Goal: Information Seeking & Learning: Understand process/instructions

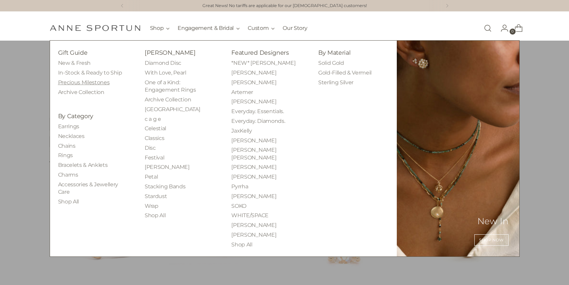
click at [101, 84] on link "Precious Milestones" at bounding box center [84, 82] width 52 height 6
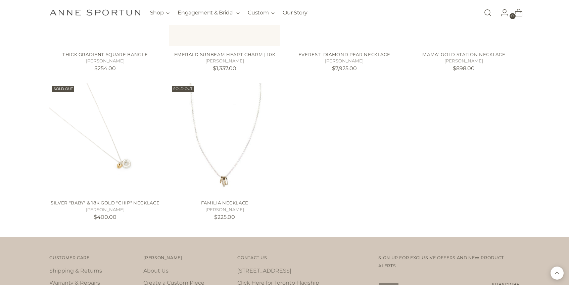
scroll to position [2994, 0]
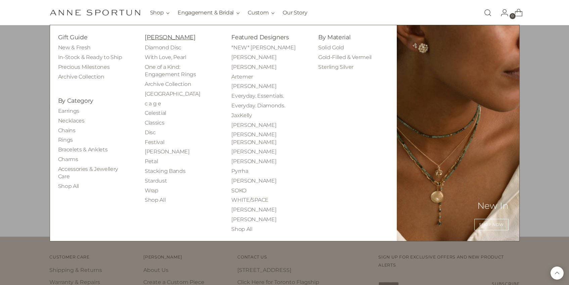
click at [165, 38] on link "[PERSON_NAME]" at bounding box center [170, 37] width 51 height 7
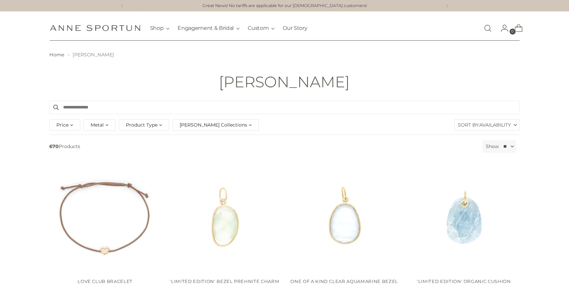
drag, startPoint x: 150, startPoint y: 123, endPoint x: 152, endPoint y: 126, distance: 3.6
click at [150, 124] on span "Product Type" at bounding box center [142, 124] width 32 height 7
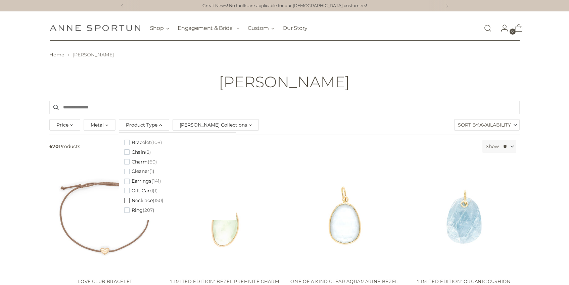
click at [139, 204] on button "Necklace (150)" at bounding box center [143, 201] width 39 height 10
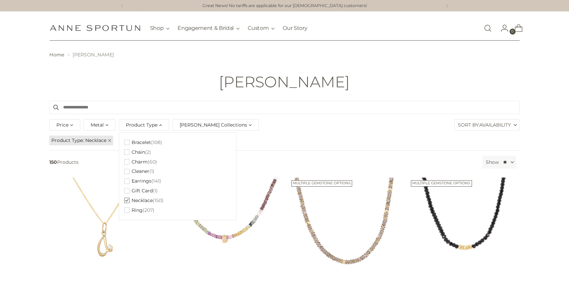
click at [532, 96] on header "Home Anne Sportun Anne Sportun" at bounding box center [284, 71] width 569 height 60
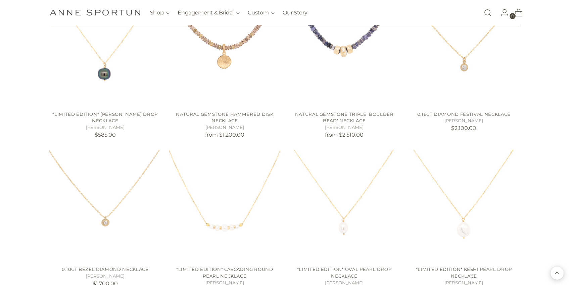
scroll to position [649, 0]
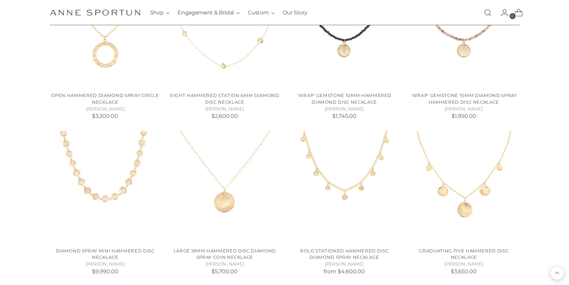
scroll to position [1160, 0]
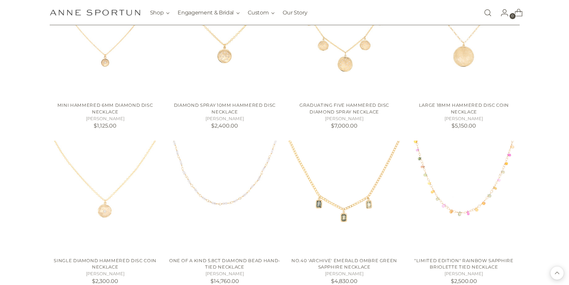
scroll to position [1594, 0]
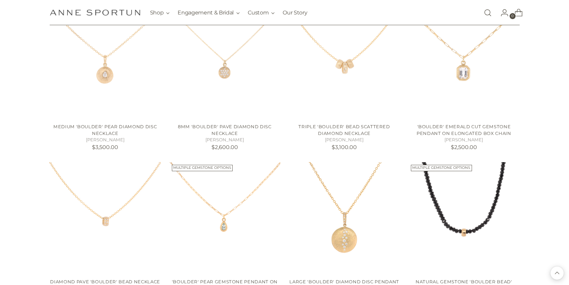
scroll to position [2163, 0]
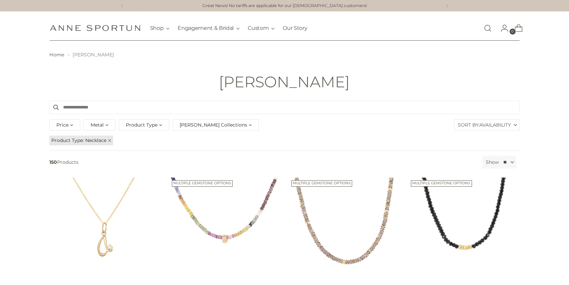
click at [108, 140] on icon at bounding box center [110, 141] width 4 height 4
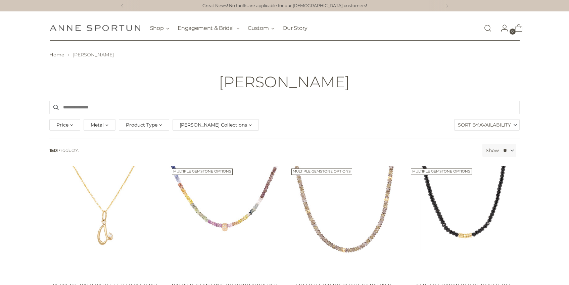
click at [131, 132] on div "Price *** - ***** $420.00 $14,760.00 Metal 14k & 18k Yellow Gold (12) 14k White…" at bounding box center [154, 124] width 213 height 15
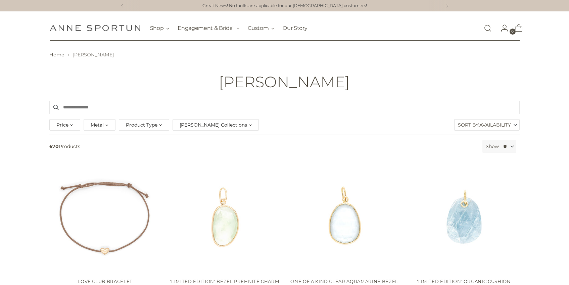
click at [134, 129] on div "Product Type" at bounding box center [144, 124] width 50 height 11
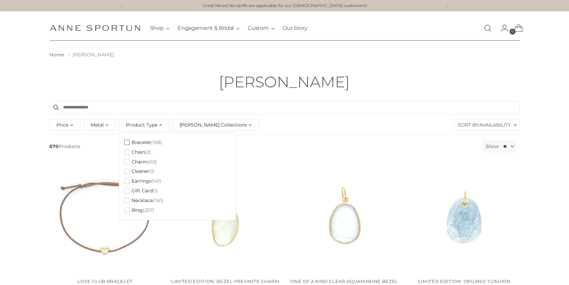
click at [137, 146] on button "Bracelet (108)" at bounding box center [143, 143] width 38 height 10
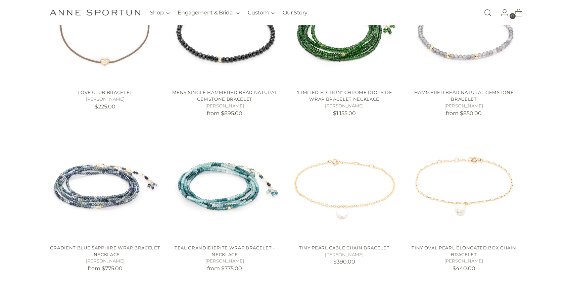
scroll to position [437, 0]
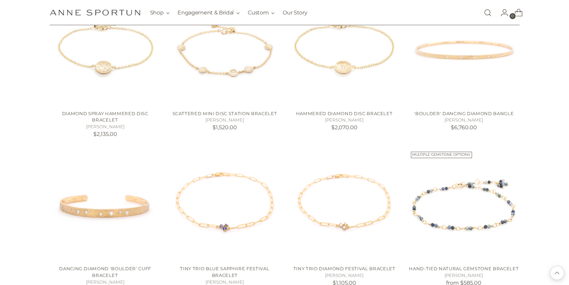
scroll to position [1103, 0]
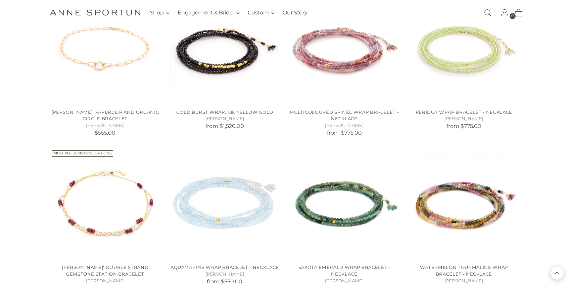
scroll to position [1411, 0]
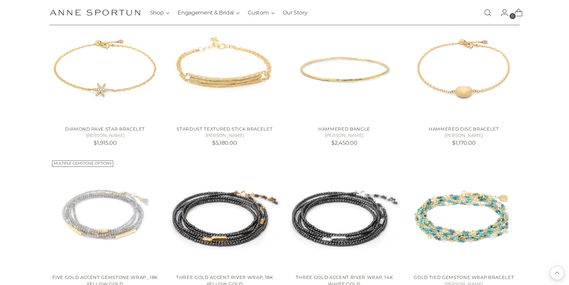
scroll to position [3090, 0]
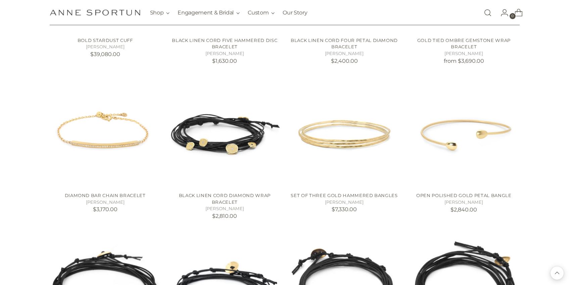
scroll to position [3644, 0]
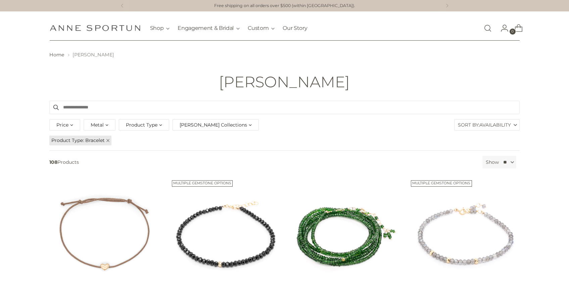
drag, startPoint x: 108, startPoint y: 141, endPoint x: 130, endPoint y: 135, distance: 22.6
click at [108, 141] on icon at bounding box center [108, 141] width 4 height 4
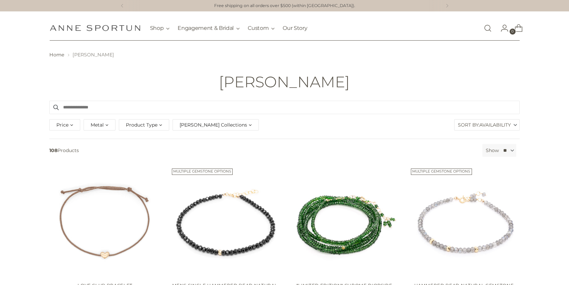
click at [140, 126] on span "Product Type" at bounding box center [142, 124] width 32 height 7
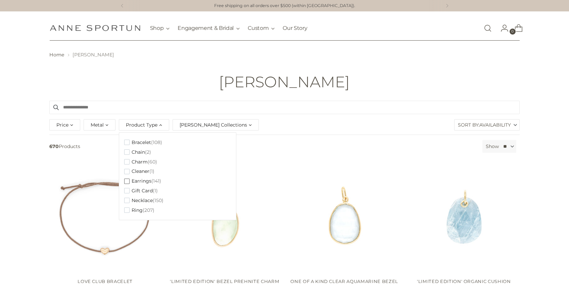
click at [146, 181] on span "Earrings" at bounding box center [141, 181] width 20 height 6
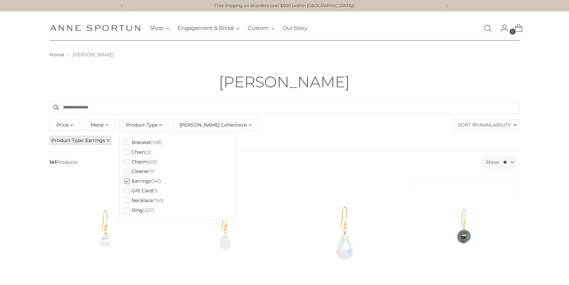
click at [559, 84] on div "[PERSON_NAME]" at bounding box center [284, 81] width 569 height 17
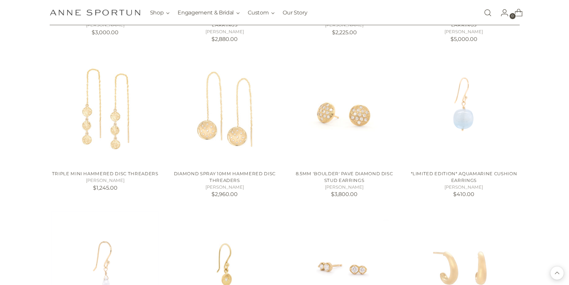
scroll to position [1186, 0]
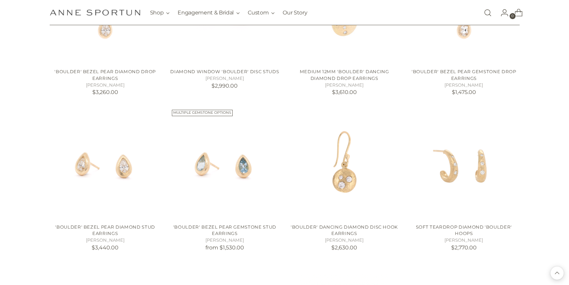
scroll to position [1465, 0]
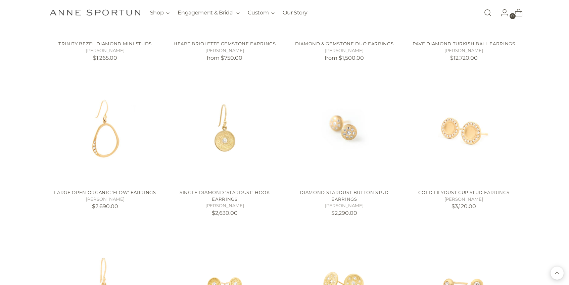
scroll to position [3225, 0]
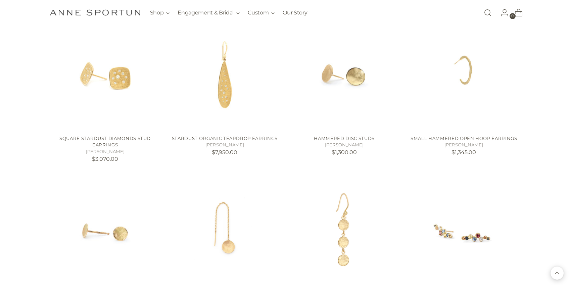
scroll to position [3946, 0]
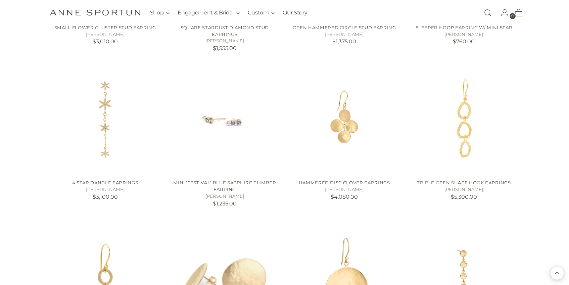
scroll to position [4906, 0]
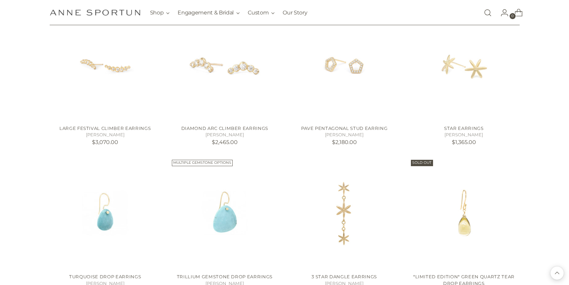
scroll to position [5331, 0]
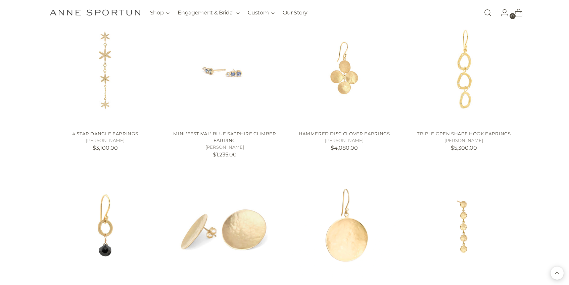
scroll to position [4943, 0]
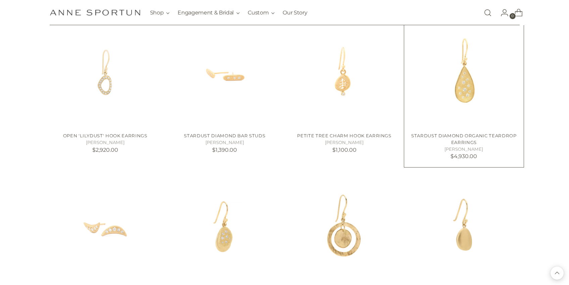
scroll to position [4175, 0]
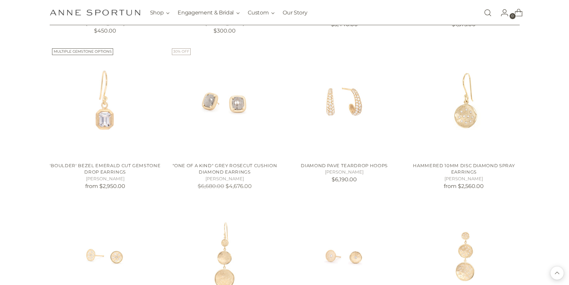
scroll to position [713, 0]
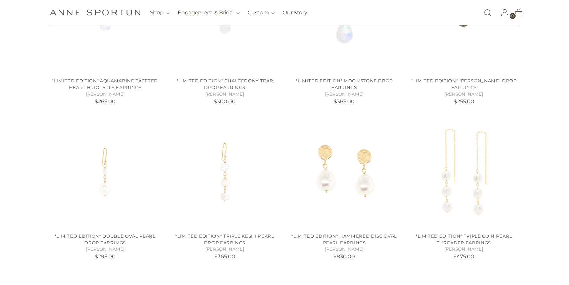
scroll to position [231, 0]
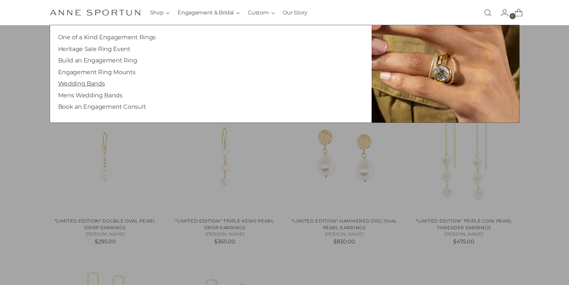
click at [94, 85] on link "Wedding Bands" at bounding box center [81, 83] width 47 height 7
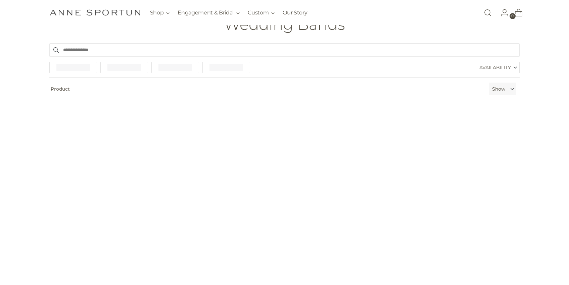
scroll to position [59, 0]
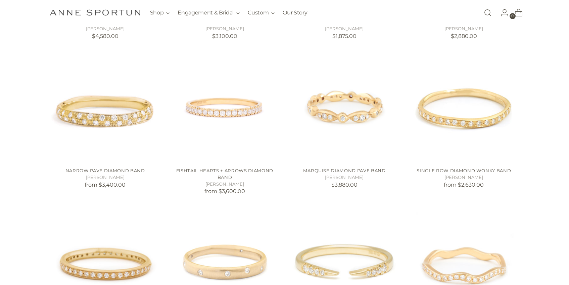
scroll to position [266, 0]
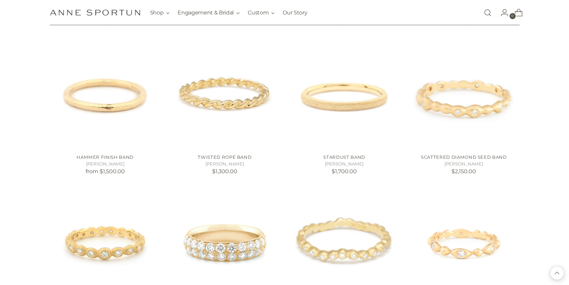
scroll to position [1070, 0]
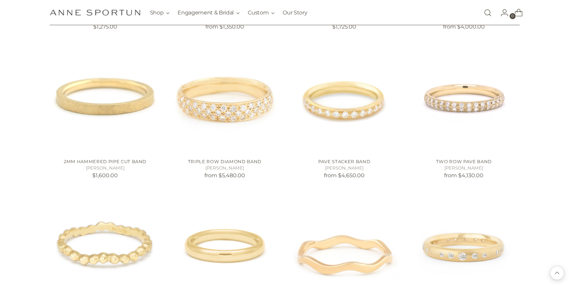
scroll to position [1556, 0]
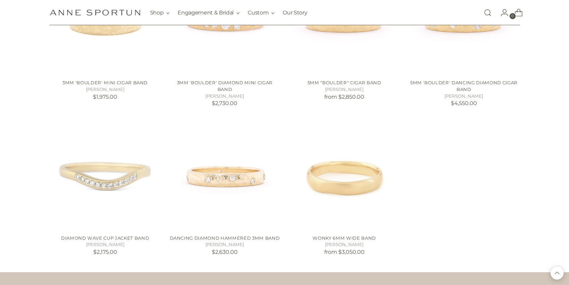
scroll to position [3048, 0]
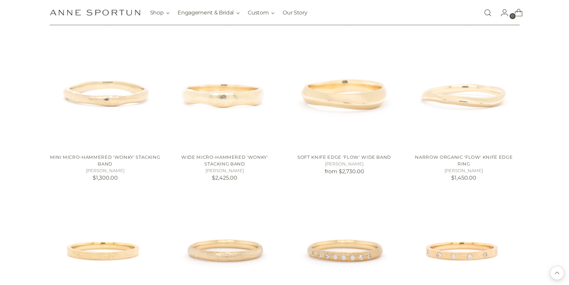
scroll to position [2665, 0]
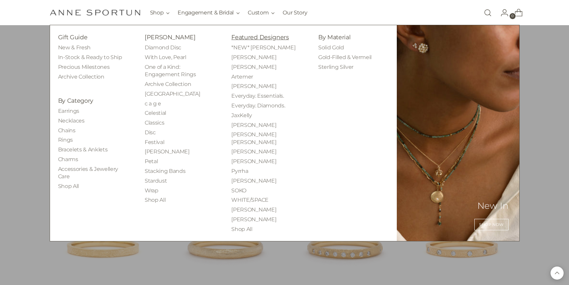
click at [252, 40] on link "Featured Designers" at bounding box center [259, 37] width 57 height 7
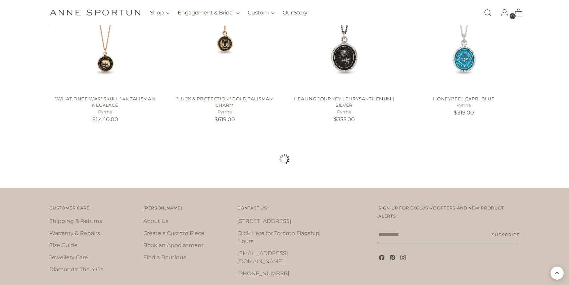
scroll to position [648, 0]
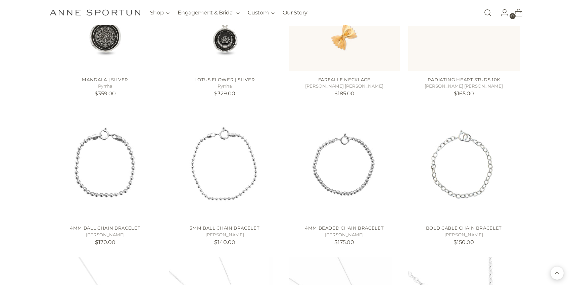
scroll to position [1192, 0]
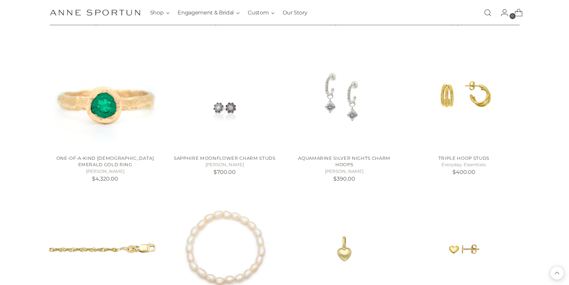
scroll to position [1505, 0]
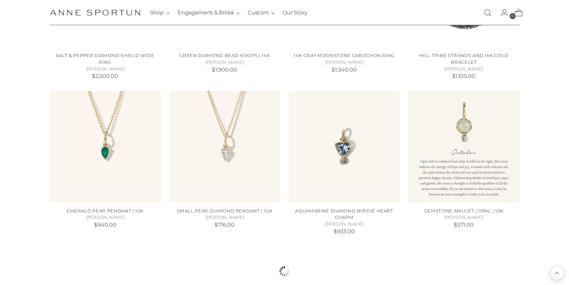
scroll to position [3694, 0]
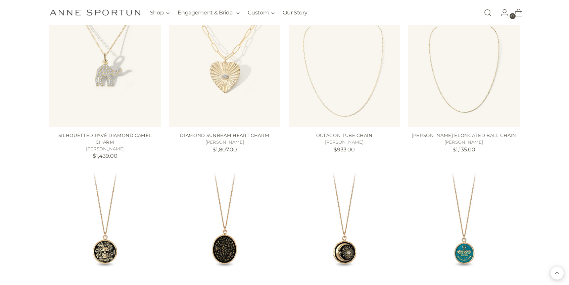
scroll to position [3776, 0]
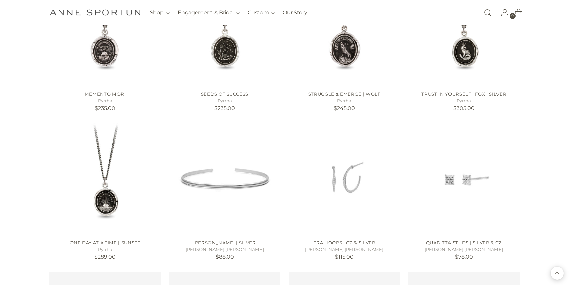
scroll to position [4899, 0]
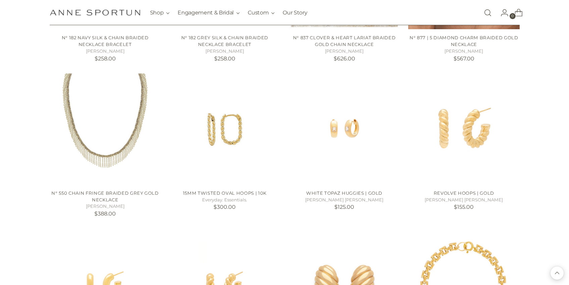
scroll to position [5939, 0]
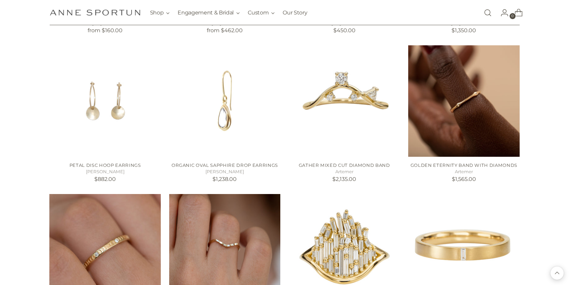
scroll to position [6517, 0]
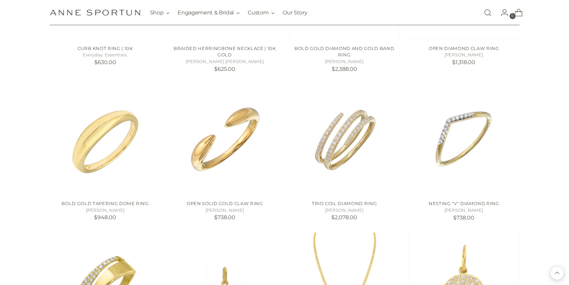
scroll to position [7316, 0]
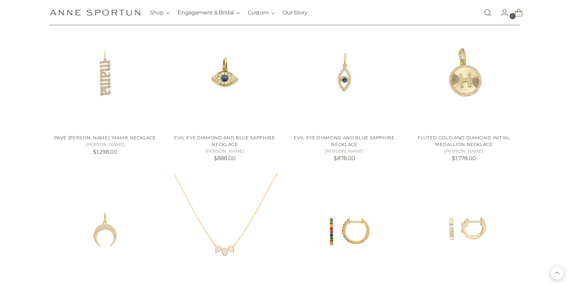
scroll to position [7541, 0]
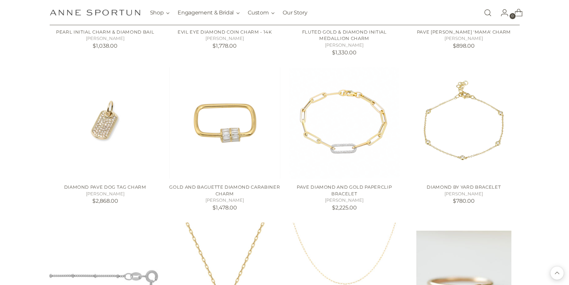
scroll to position [8609, 0]
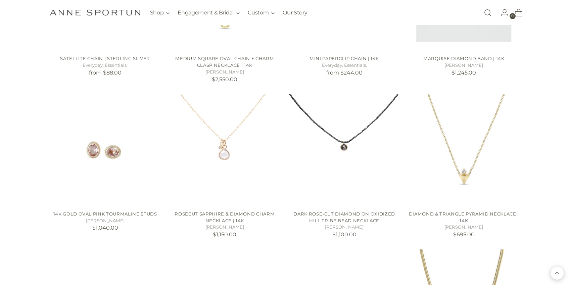
scroll to position [8622, 0]
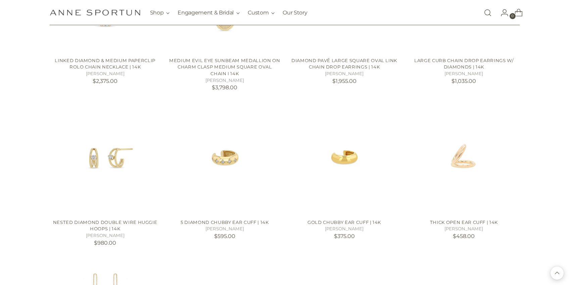
scroll to position [9330, 0]
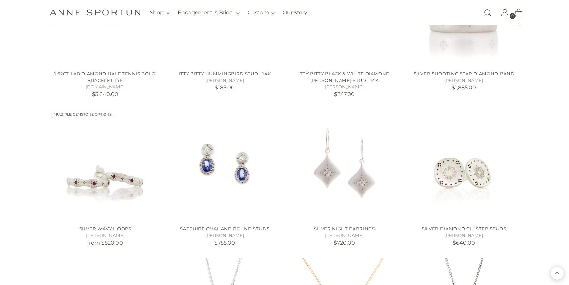
scroll to position [10000, 0]
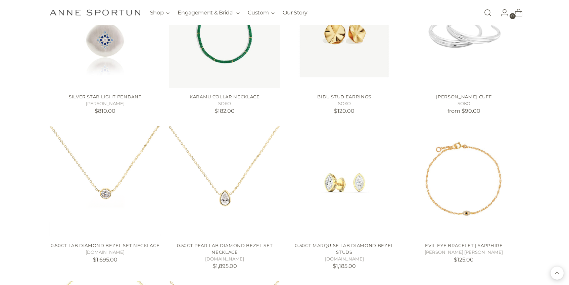
scroll to position [10513, 0]
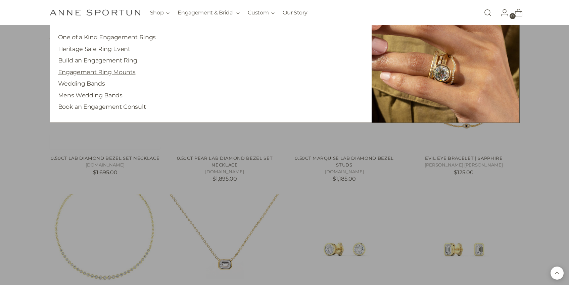
click at [91, 82] on link "Wedding Bands" at bounding box center [81, 83] width 47 height 7
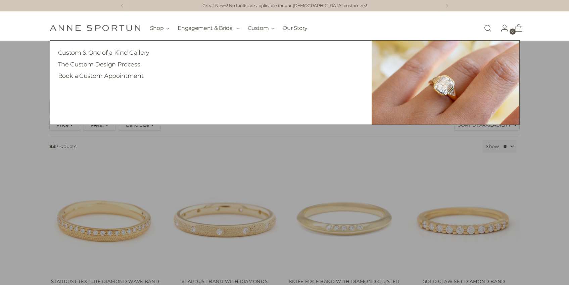
click at [116, 64] on link "The Custom Design Process" at bounding box center [99, 64] width 82 height 7
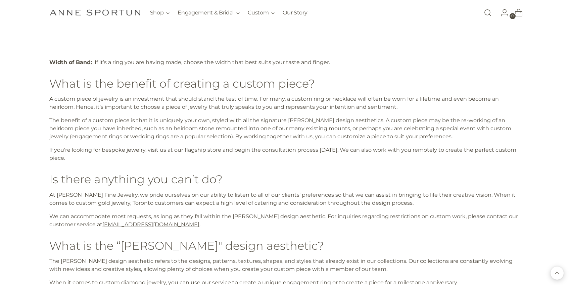
scroll to position [636, 0]
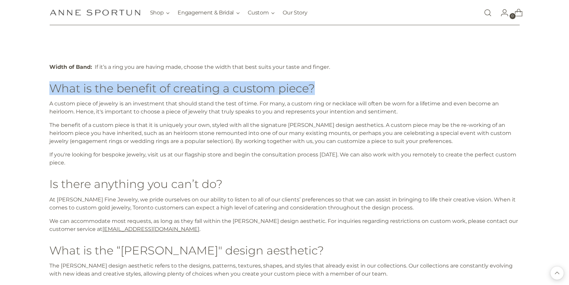
drag, startPoint x: 52, startPoint y: 86, endPoint x: 323, endPoint y: 91, distance: 271.4
click at [323, 91] on h3 "What is the benefit of creating a custom piece?" at bounding box center [284, 88] width 470 height 12
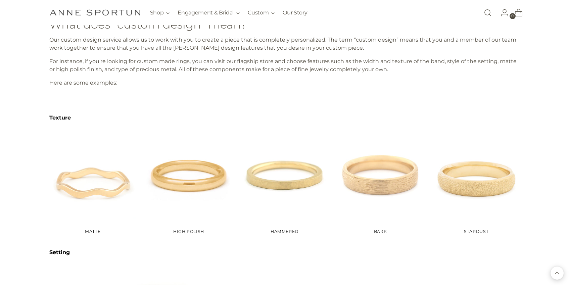
scroll to position [130, 0]
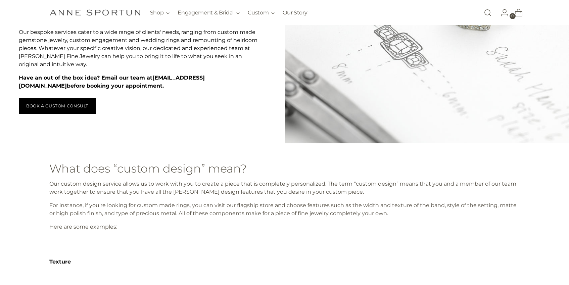
click at [55, 173] on h3 "What does “custom design” mean?" at bounding box center [284, 168] width 470 height 12
click at [161, 184] on span "Our custom design service allows us to work with you to create a piece that is …" at bounding box center [282, 187] width 467 height 14
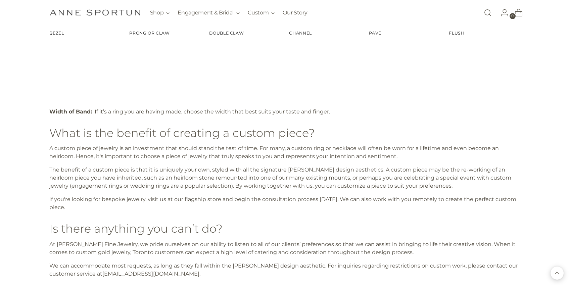
scroll to position [592, 0]
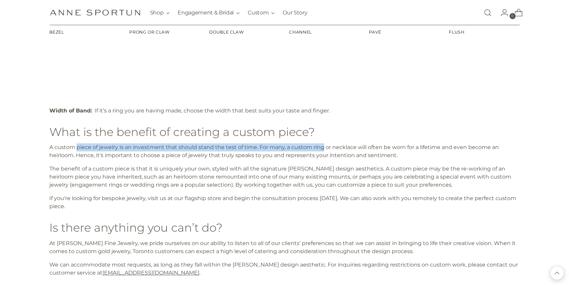
drag, startPoint x: 78, startPoint y: 148, endPoint x: 323, endPoint y: 150, distance: 244.9
click at [322, 150] on span "A custom piece of jewelry is an investment that should stand the test of time. …" at bounding box center [273, 151] width 449 height 14
click at [323, 150] on span "A custom piece of jewelry is an investment that should stand the test of time. …" at bounding box center [273, 151] width 449 height 14
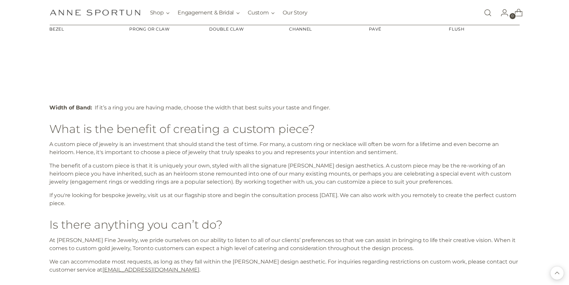
scroll to position [595, 0]
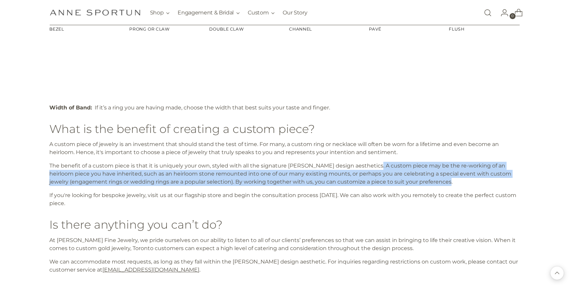
drag, startPoint x: 374, startPoint y: 165, endPoint x: 457, endPoint y: 184, distance: 85.0
click at [457, 184] on p "The benefit of a custom piece is that it is uniquely your own, styled with all …" at bounding box center [284, 174] width 470 height 24
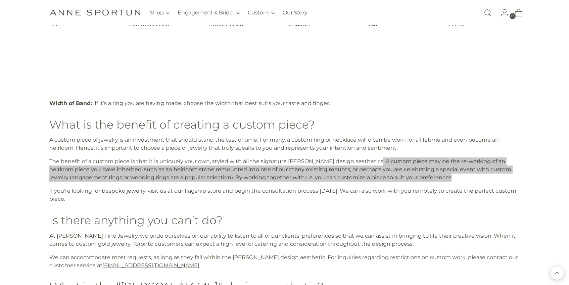
scroll to position [606, 0]
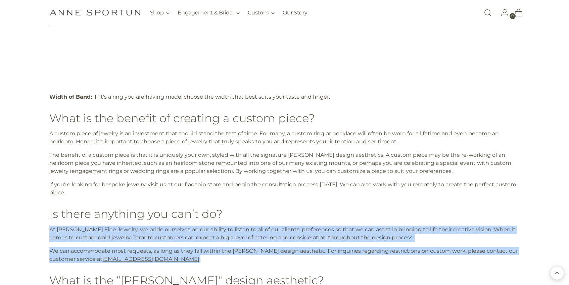
drag, startPoint x: 217, startPoint y: 259, endPoint x: 44, endPoint y: 231, distance: 175.3
click at [44, 231] on div "Width of Band: If it’s a ring you are having made, choose the width that best s…" at bounding box center [284, 265] width 507 height 460
copy div "At Anne Sportun Fine Jewelry, we pride ourselves on our ability to listen to al…"
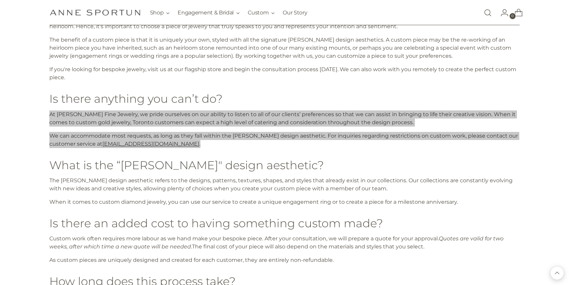
scroll to position [721, 0]
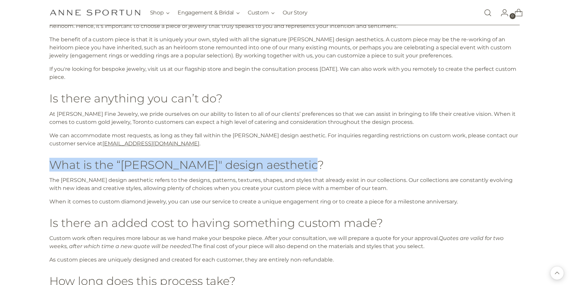
drag, startPoint x: 311, startPoint y: 161, endPoint x: 48, endPoint y: 165, distance: 263.0
click at [48, 165] on div "Width of Band: If it’s a ring you are having made, choose the width that best s…" at bounding box center [284, 149] width 507 height 460
copy h3 "What is the “Anne Sportun" design aesthetic?"
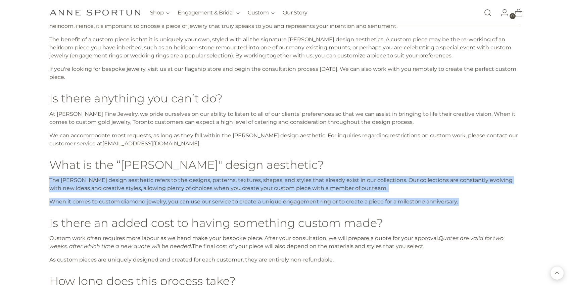
drag, startPoint x: 45, startPoint y: 176, endPoint x: 483, endPoint y: 207, distance: 439.8
click at [483, 207] on div "Width of Band: If it’s a ring you are having made, choose the width that best s…" at bounding box center [284, 149] width 507 height 460
copy div "The Anne Sportun design aesthetic refers to the designs, patterns, textures, sh…"
click at [135, 222] on h3 "Is there an added cost to having something custom made?" at bounding box center [284, 222] width 470 height 12
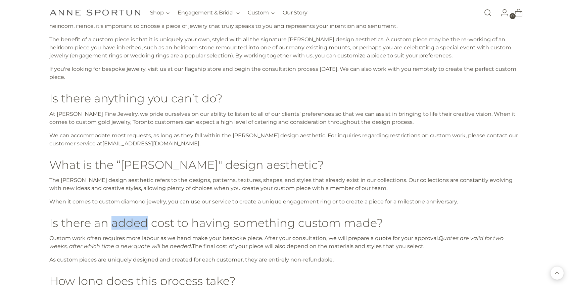
click at [135, 222] on h3 "Is there an added cost to having something custom made?" at bounding box center [284, 222] width 470 height 12
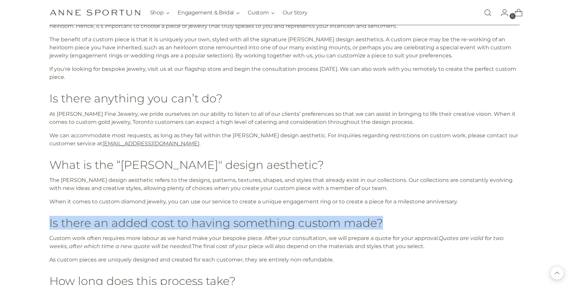
click at [135, 222] on h3 "Is there an added cost to having something custom made?" at bounding box center [284, 222] width 470 height 12
copy div "Is there an added cost to having something custom made?"
drag, startPoint x: 428, startPoint y: 246, endPoint x: 51, endPoint y: 235, distance: 376.9
click at [51, 235] on p "Custom work often requires more labour as we hand make your bespoke piece. Afte…" at bounding box center [284, 242] width 470 height 16
click at [48, 236] on div "Width of Band: If it’s a ring you are having made, choose the width that best s…" at bounding box center [284, 149] width 507 height 460
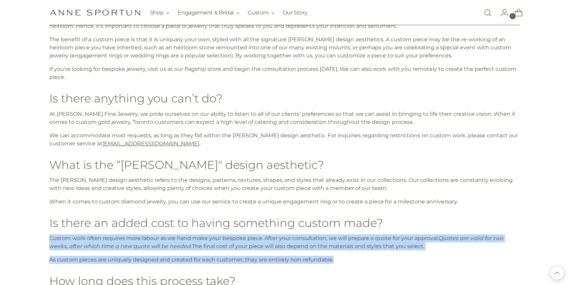
drag, startPoint x: 50, startPoint y: 236, endPoint x: 340, endPoint y: 256, distance: 291.2
click at [340, 256] on div "Width of Band: If it’s a ring you are having made, choose the width that best s…" at bounding box center [284, 149] width 507 height 460
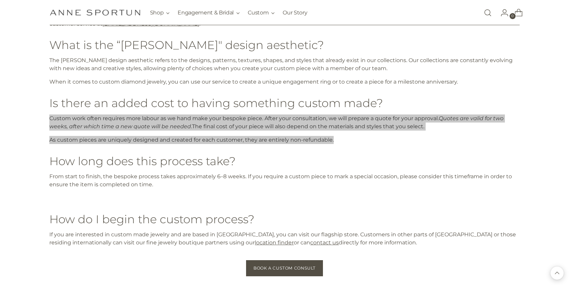
scroll to position [847, 0]
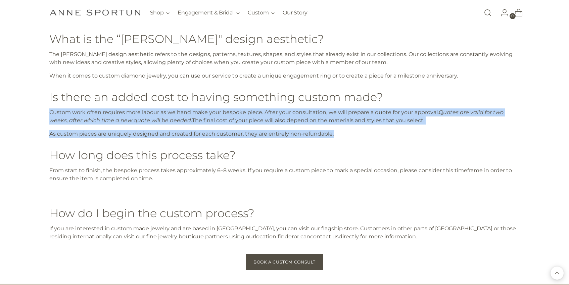
click at [199, 156] on h3 "How long does this process take?" at bounding box center [284, 155] width 470 height 12
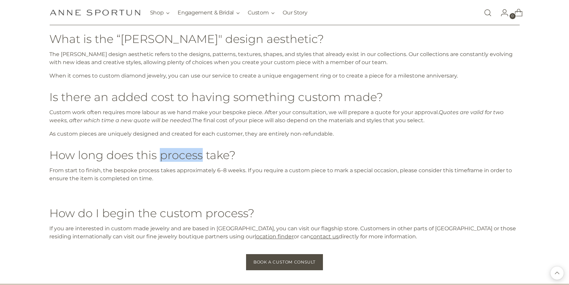
click at [199, 156] on h3 "How long does this process take?" at bounding box center [284, 155] width 470 height 12
click at [200, 156] on h3 "How long does this process take?" at bounding box center [284, 155] width 470 height 12
click at [200, 155] on h3 "How long does this process take?" at bounding box center [284, 155] width 470 height 12
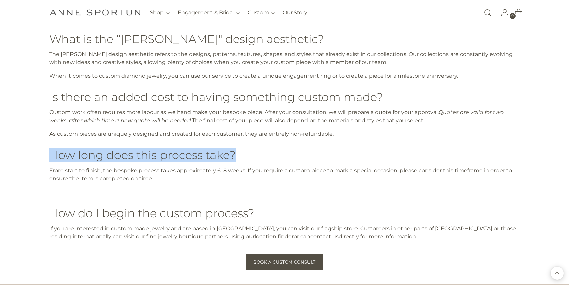
click at [200, 155] on h3 "How long does this process take?" at bounding box center [284, 155] width 470 height 12
copy div "How long does this process take?"
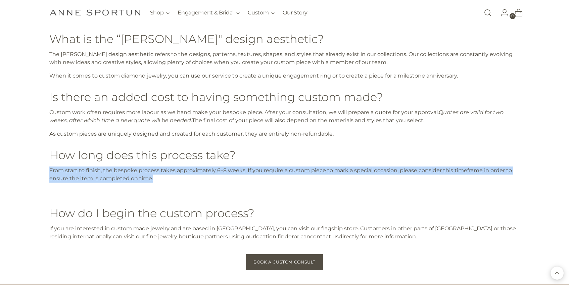
drag, startPoint x: 154, startPoint y: 179, endPoint x: 52, endPoint y: 165, distance: 102.9
click at [52, 165] on div "Width of Band: If it’s a ring you are having made, choose the width that best s…" at bounding box center [284, 21] width 470 height 439
copy span "From start to finish, the bespoke process takes approximately 6–8 weeks. If you…"
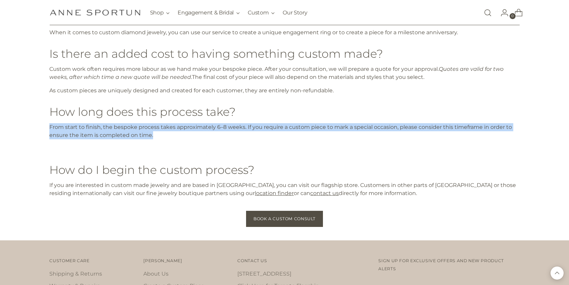
scroll to position [889, 0]
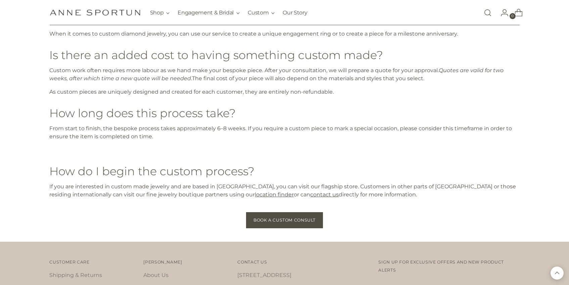
click at [267, 174] on h3 "How do I begin the custom process?" at bounding box center [284, 171] width 470 height 12
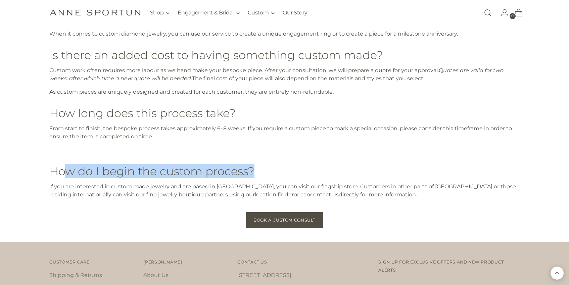
drag, startPoint x: 247, startPoint y: 173, endPoint x: 69, endPoint y: 165, distance: 178.3
click at [69, 165] on h3 "How do I begin the custom process?" at bounding box center [284, 171] width 470 height 12
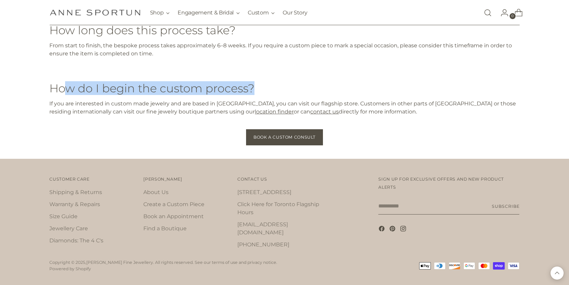
scroll to position [976, 0]
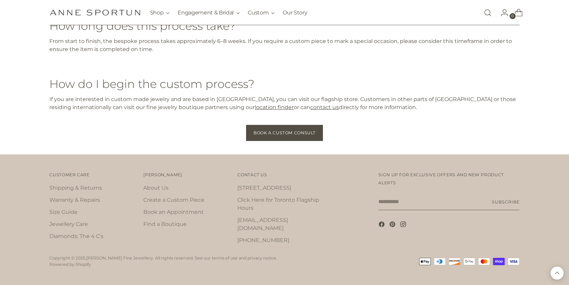
click at [168, 83] on h3 "How do I begin the custom process?" at bounding box center [284, 83] width 470 height 12
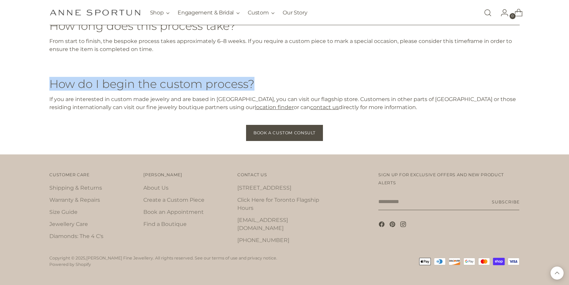
drag, startPoint x: 239, startPoint y: 84, endPoint x: 52, endPoint y: 81, distance: 186.9
click at [50, 84] on h3 "How do I begin the custom process?" at bounding box center [284, 83] width 470 height 12
copy h3 "How do I begin the custom process?"
drag, startPoint x: 323, startPoint y: 100, endPoint x: 348, endPoint y: 108, distance: 25.7
click at [348, 108] on p "If you are interested in custom made jewelry and are based in Toronto, you can …" at bounding box center [284, 103] width 470 height 16
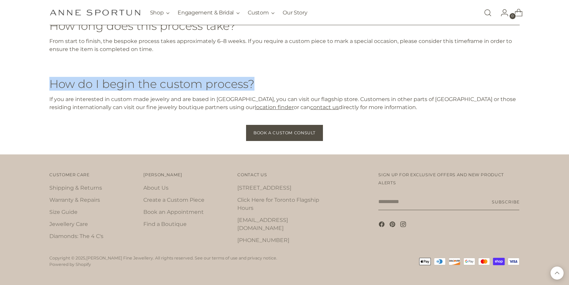
copy p "Customers in other parts of Canada or those residing internationally can visit …"
click at [290, 15] on link "Our Story" at bounding box center [294, 12] width 24 height 15
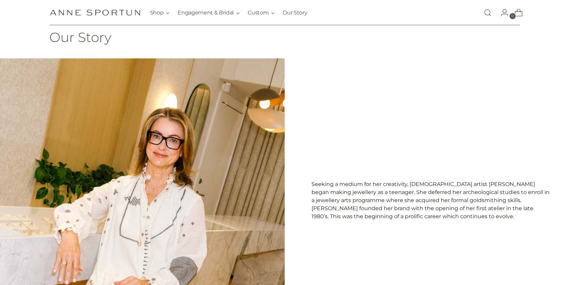
scroll to position [134, 0]
